Goal: Transaction & Acquisition: Book appointment/travel/reservation

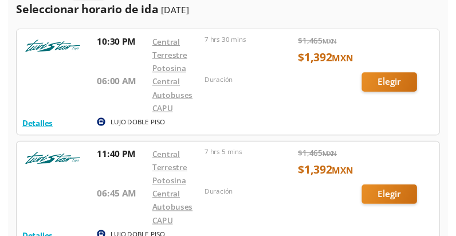
scroll to position [57, 0]
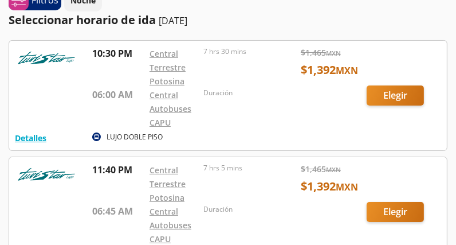
click at [396, 212] on div at bounding box center [228, 211] width 438 height 109
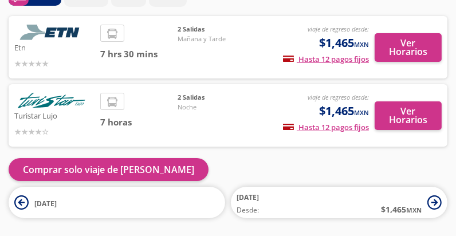
scroll to position [55, 0]
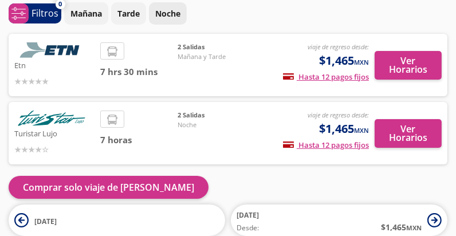
click at [174, 14] on p "Noche" at bounding box center [167, 13] width 25 height 12
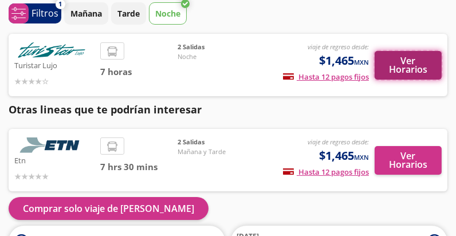
click at [401, 60] on button "Ver Horarios" at bounding box center [408, 65] width 67 height 29
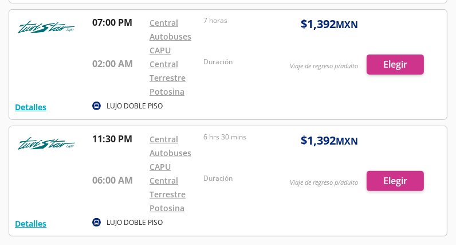
scroll to position [286, 0]
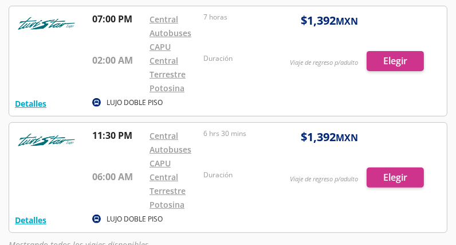
click at [397, 173] on div at bounding box center [228, 177] width 438 height 109
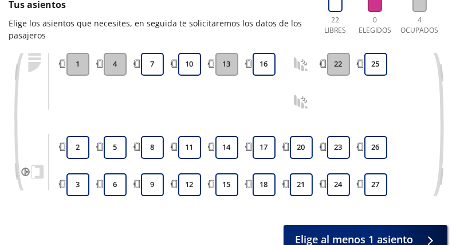
scroll to position [134, 0]
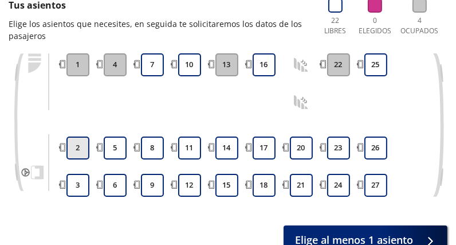
click at [81, 147] on button "2" at bounding box center [77, 147] width 23 height 23
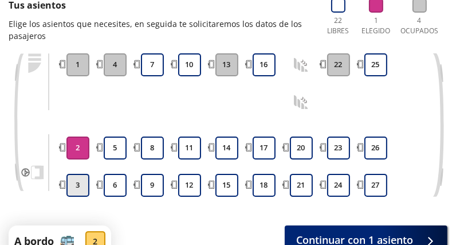
click at [79, 182] on button "3" at bounding box center [77, 185] width 23 height 23
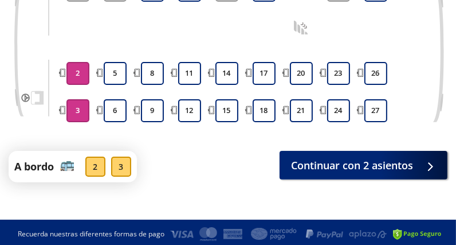
scroll to position [210, 0]
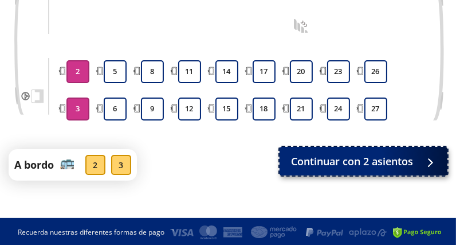
click at [321, 158] on span "Continuar con 2 asientos" at bounding box center [352, 161] width 122 height 15
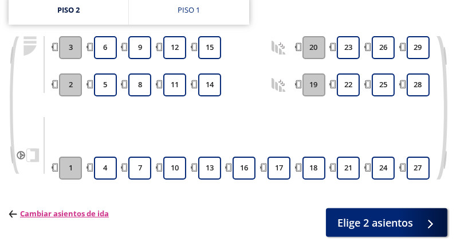
scroll to position [181, 0]
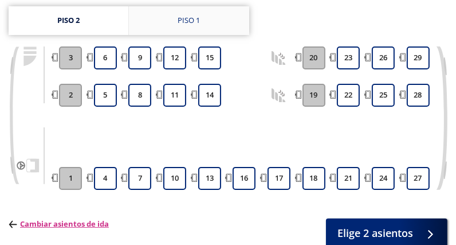
click at [179, 17] on div "Piso 1" at bounding box center [189, 20] width 22 height 11
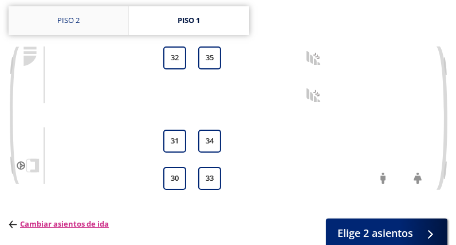
click at [77, 18] on link "Piso 2" at bounding box center [69, 20] width 120 height 29
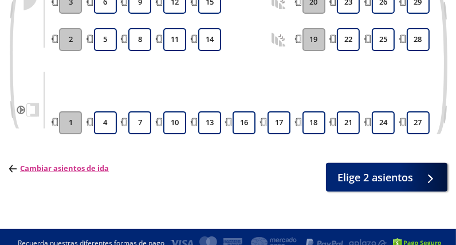
scroll to position [257, 0]
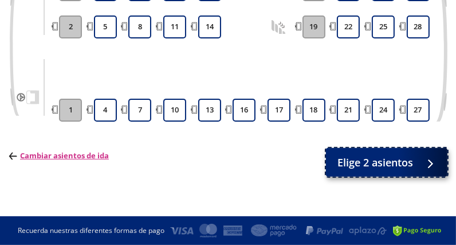
click at [359, 154] on button "Elige 2 asientos" at bounding box center [387, 162] width 122 height 29
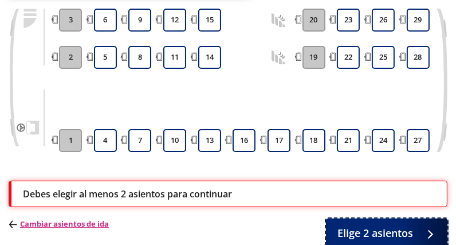
scroll to position [218, 0]
click at [65, 66] on button "2" at bounding box center [70, 57] width 23 height 23
click at [66, 32] on button "3" at bounding box center [70, 20] width 23 height 23
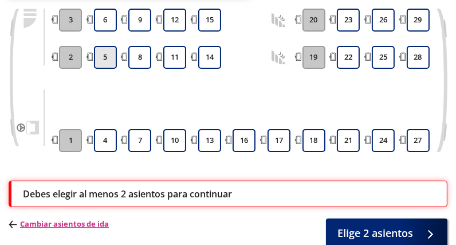
click at [110, 69] on button "5" at bounding box center [105, 57] width 23 height 23
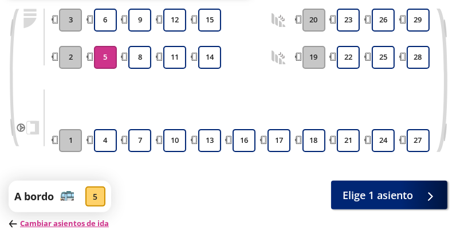
click at [108, 43] on div at bounding box center [105, 38] width 26 height 9
click at [108, 32] on button "6" at bounding box center [105, 20] width 23 height 23
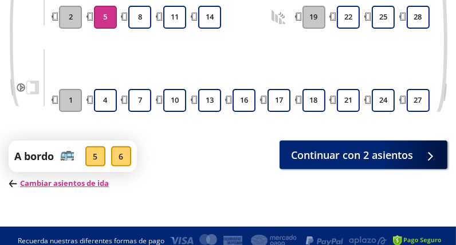
scroll to position [277, 0]
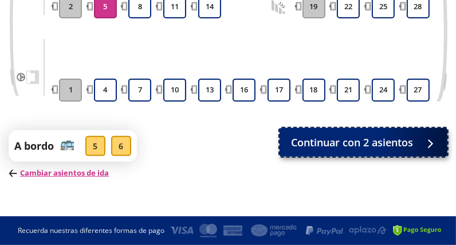
click at [326, 139] on span "Continuar con 2 asientos" at bounding box center [352, 142] width 122 height 15
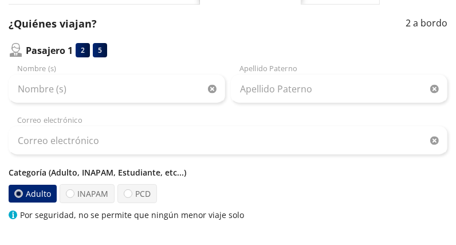
scroll to position [134, 0]
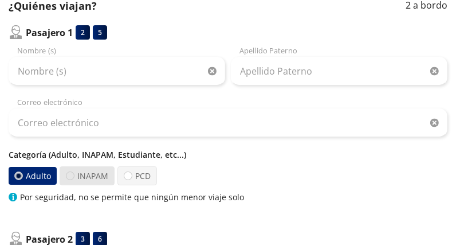
click at [72, 173] on div at bounding box center [70, 175] width 9 height 9
click at [72, 173] on input "INAPAM" at bounding box center [69, 175] width 7 height 7
radio input "true"
radio input "false"
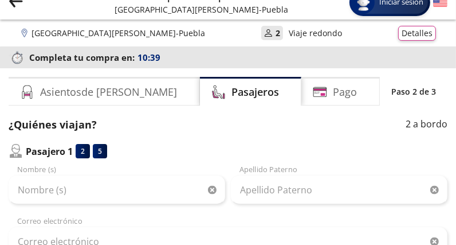
scroll to position [0, 0]
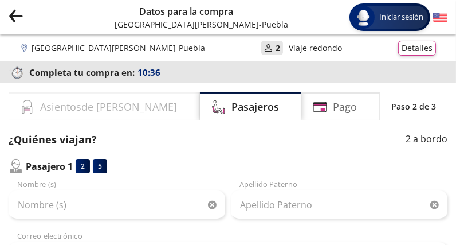
click at [101, 107] on h4 "Asientos de [PERSON_NAME]" at bounding box center [108, 106] width 137 height 15
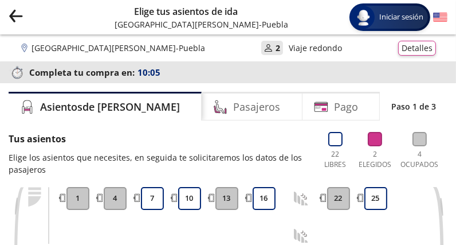
click at [16, 17] on icon "Group 9 Created with Sketch." at bounding box center [16, 16] width 14 height 14
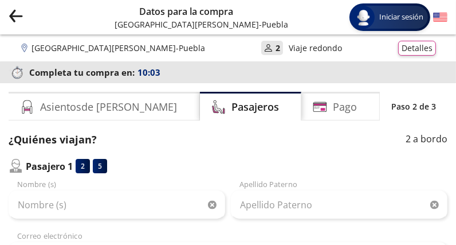
click at [16, 17] on icon "Group 9 Created with Sketch." at bounding box center [16, 16] width 14 height 14
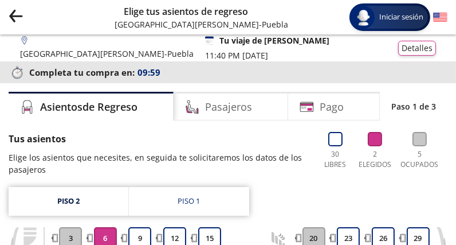
click at [16, 18] on icon "Group 9 Created with Sketch." at bounding box center [16, 16] width 14 height 14
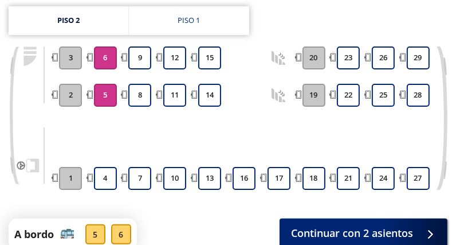
click at [16, 18] on link "Piso 2" at bounding box center [69, 20] width 120 height 29
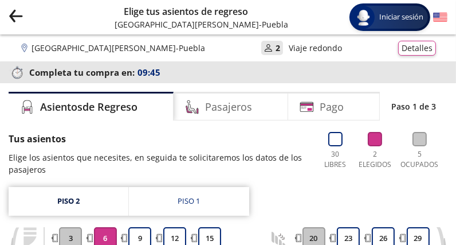
click at [289, 48] on p "Viaje redondo" at bounding box center [315, 48] width 53 height 12
click at [414, 45] on button "Detalles" at bounding box center [417, 46] width 38 height 15
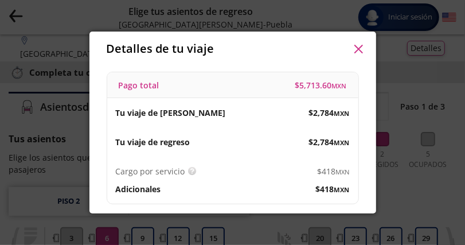
click at [358, 51] on icon "button" at bounding box center [358, 49] width 9 height 9
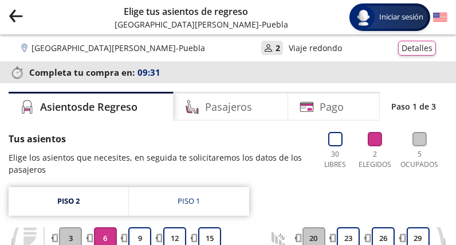
click at [13, 17] on icon "Group 9 Created with Sketch." at bounding box center [16, 16] width 14 height 14
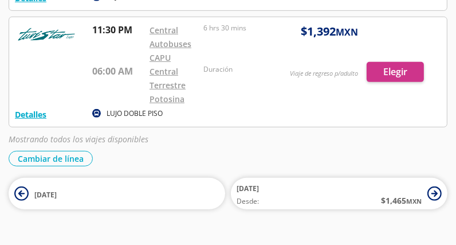
scroll to position [401, 0]
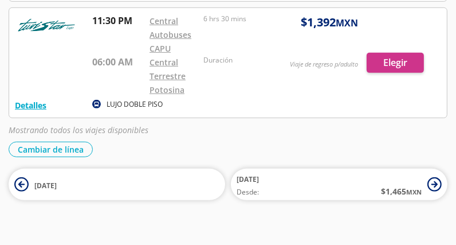
click at [393, 61] on div at bounding box center [228, 62] width 438 height 109
